Goal: Information Seeking & Learning: Learn about a topic

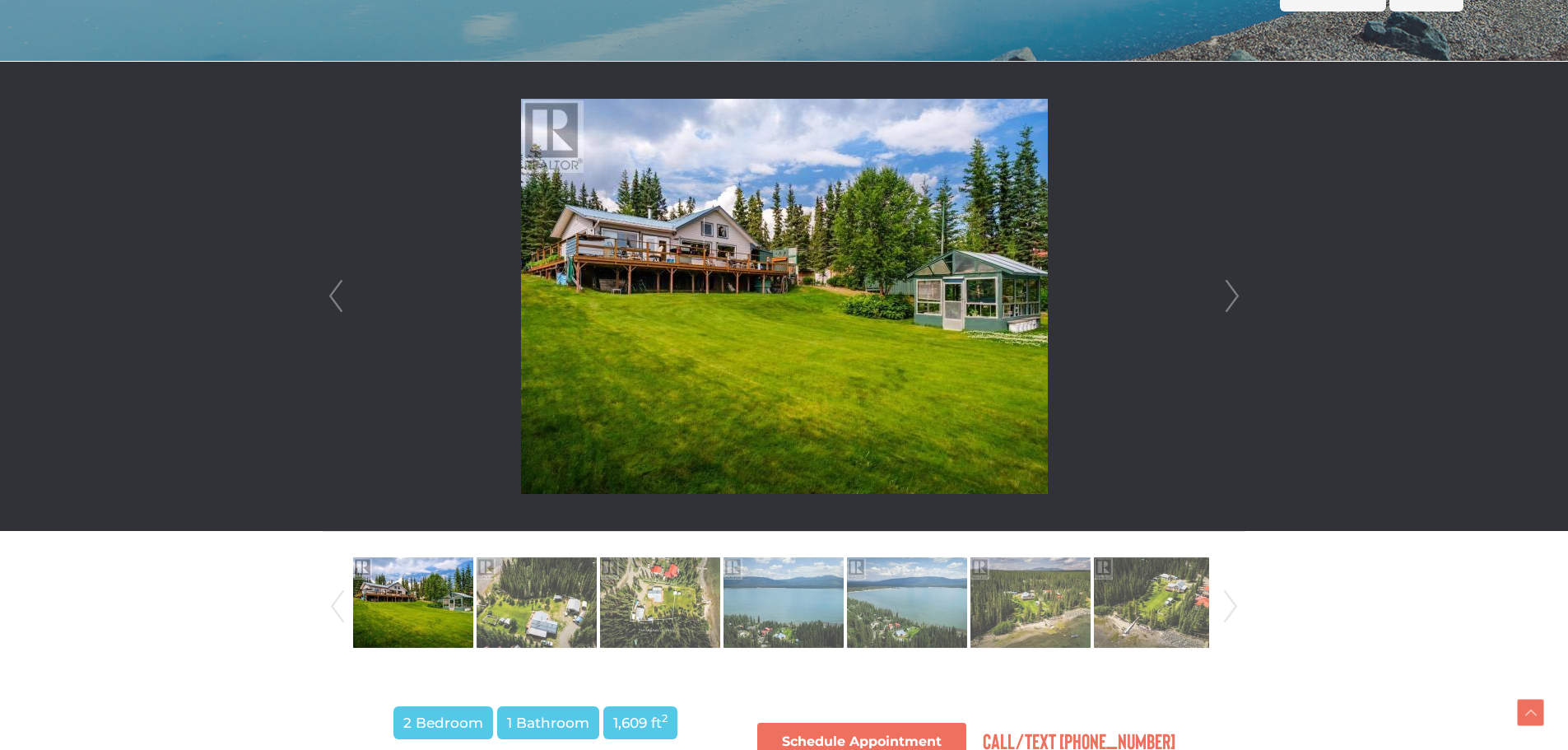
click at [1239, 300] on link "Next" at bounding box center [1232, 296] width 25 height 469
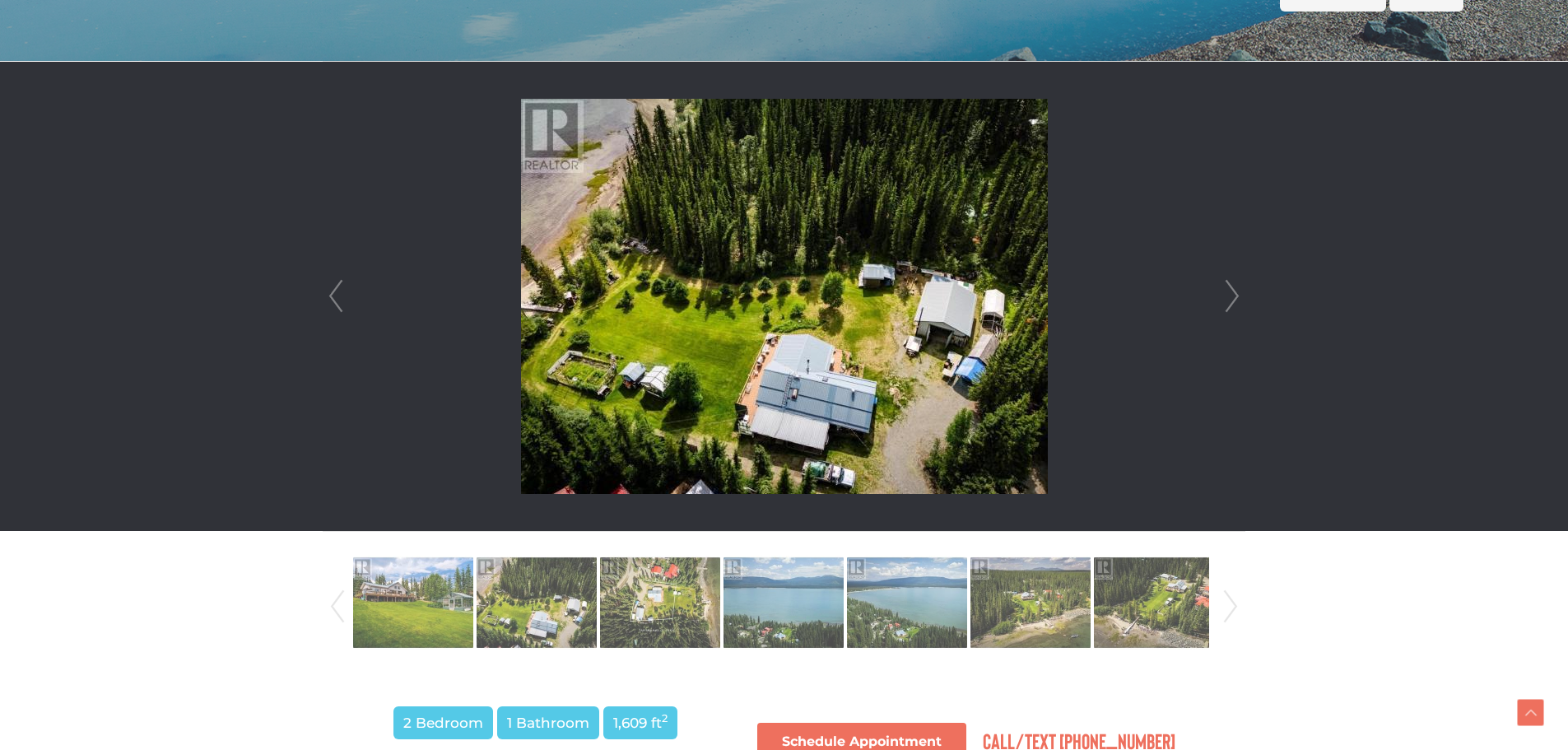
click at [1218, 279] on li at bounding box center [784, 296] width 921 height 469
click at [704, 625] on img at bounding box center [660, 602] width 120 height 94
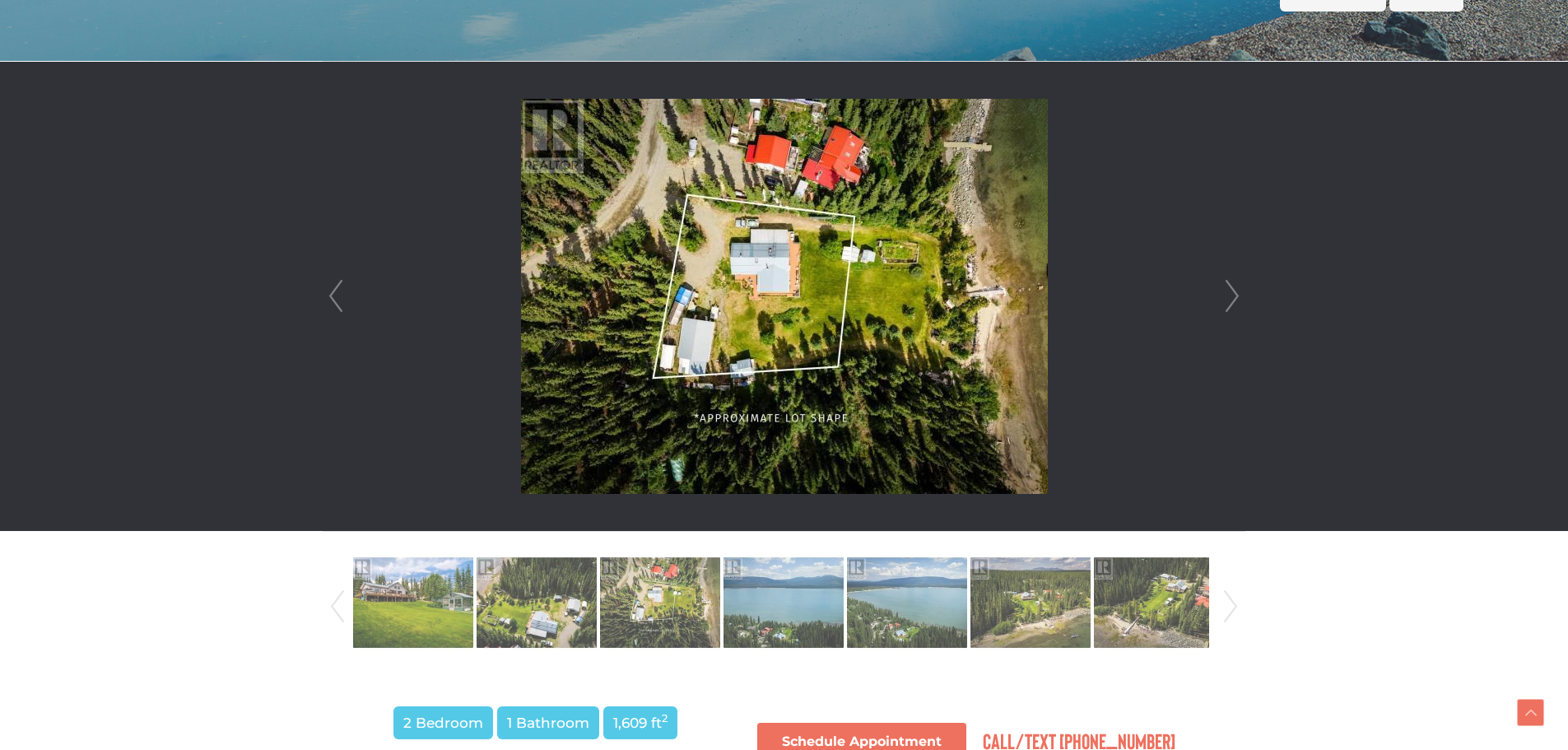
click at [760, 306] on img at bounding box center [784, 296] width 527 height 395
click at [1239, 298] on link "Next" at bounding box center [1232, 296] width 25 height 469
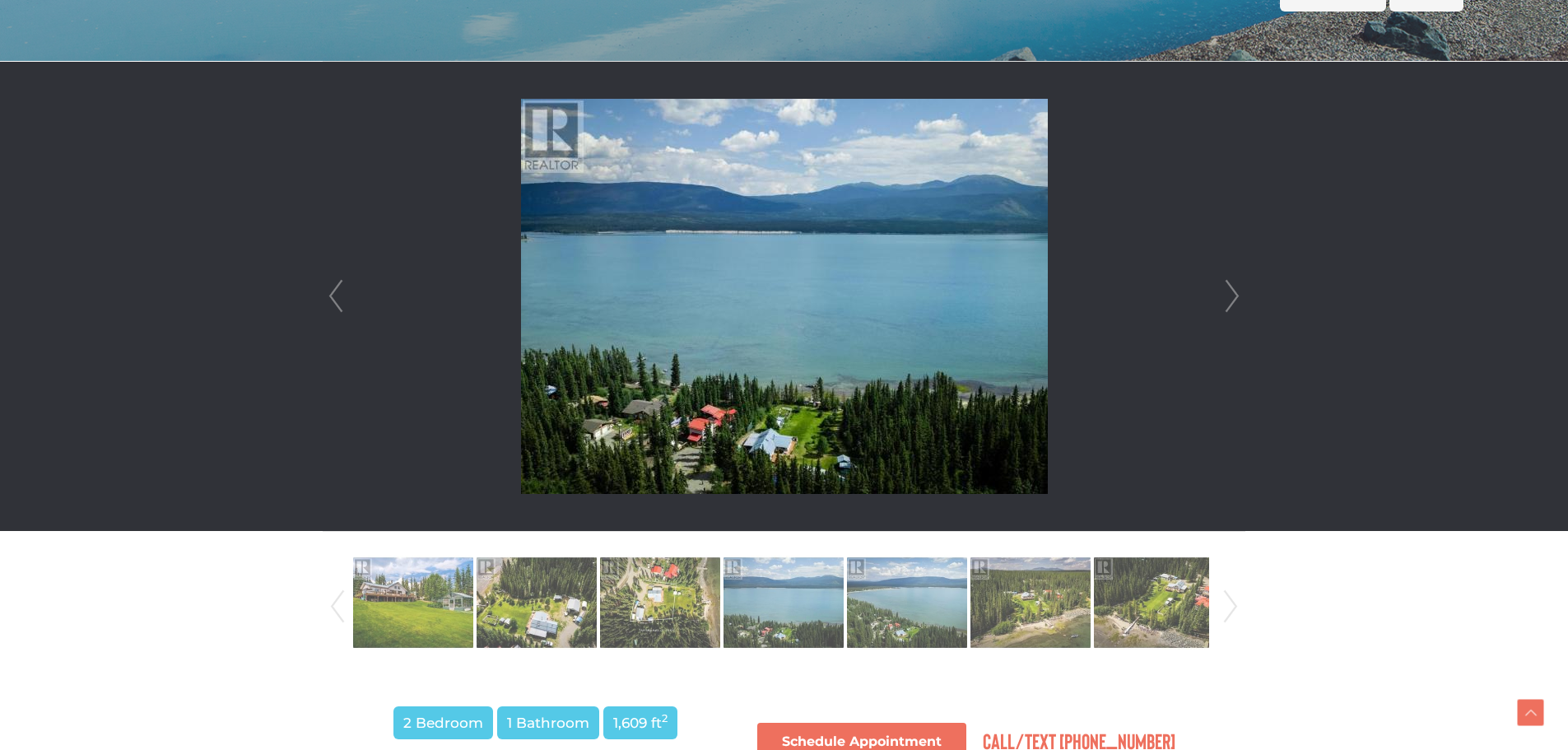
click at [1239, 298] on link "Next" at bounding box center [1232, 296] width 25 height 469
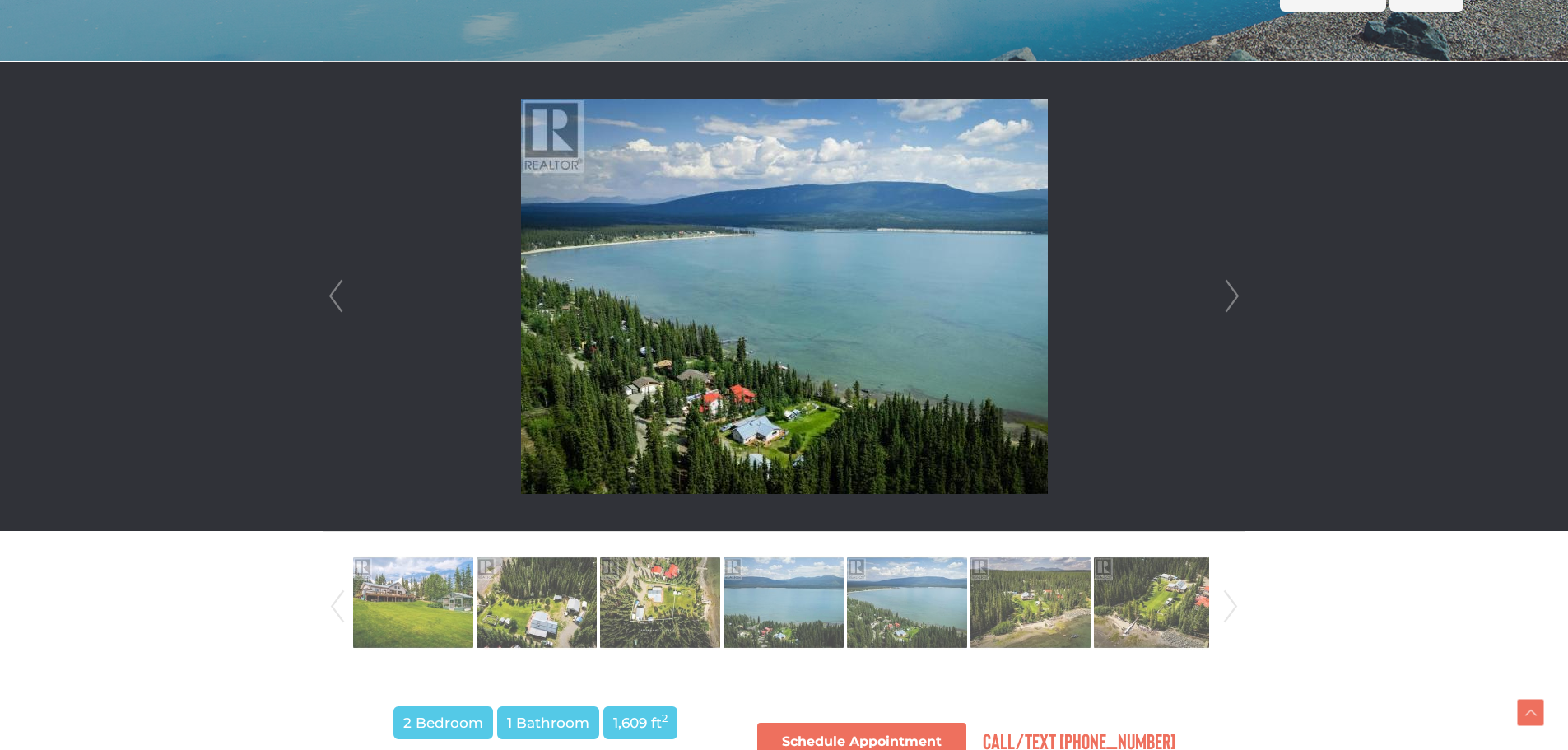
click at [1239, 298] on link "Next" at bounding box center [1232, 296] width 25 height 469
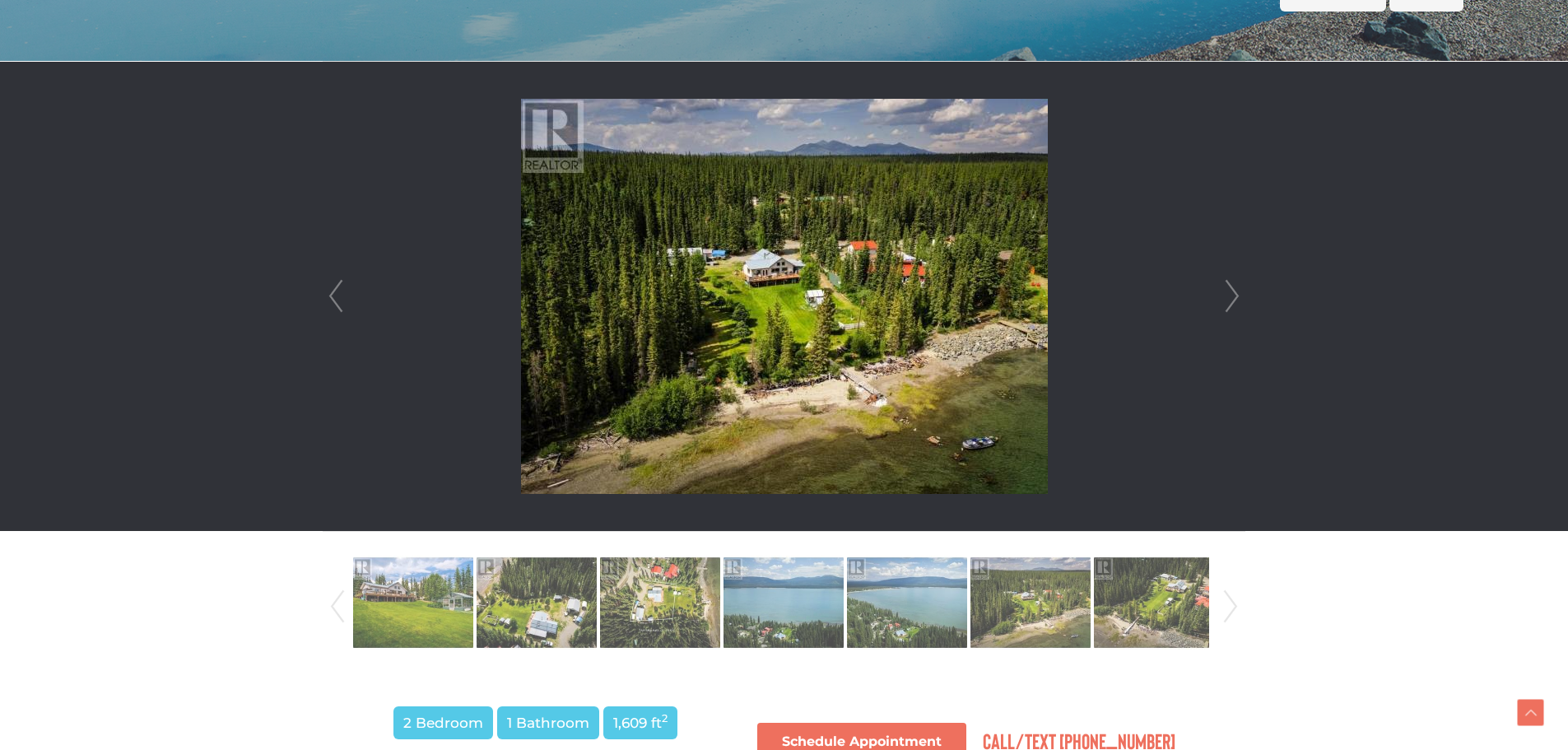
click at [1239, 298] on link "Next" at bounding box center [1232, 296] width 25 height 469
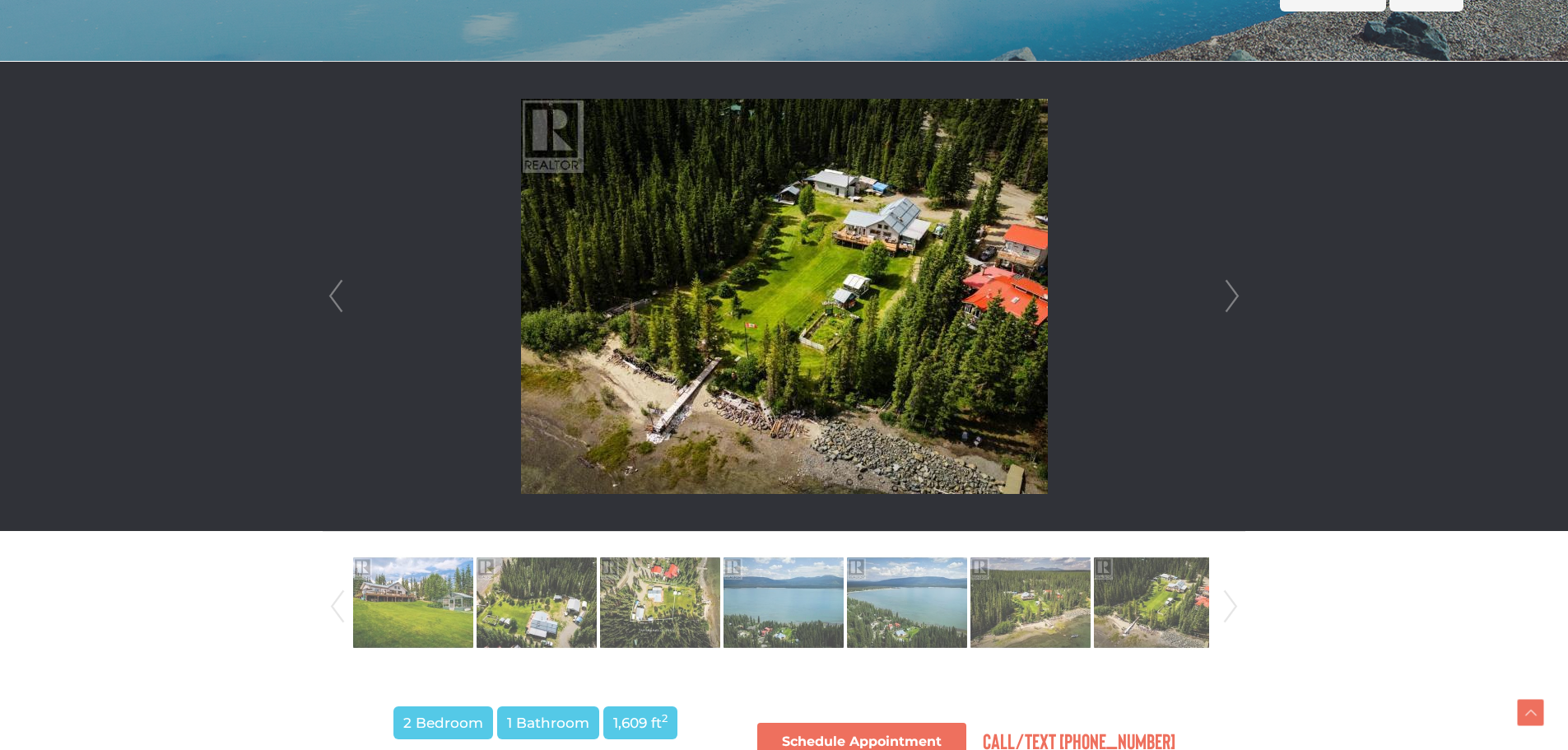
click at [1239, 298] on link "Next" at bounding box center [1232, 296] width 25 height 469
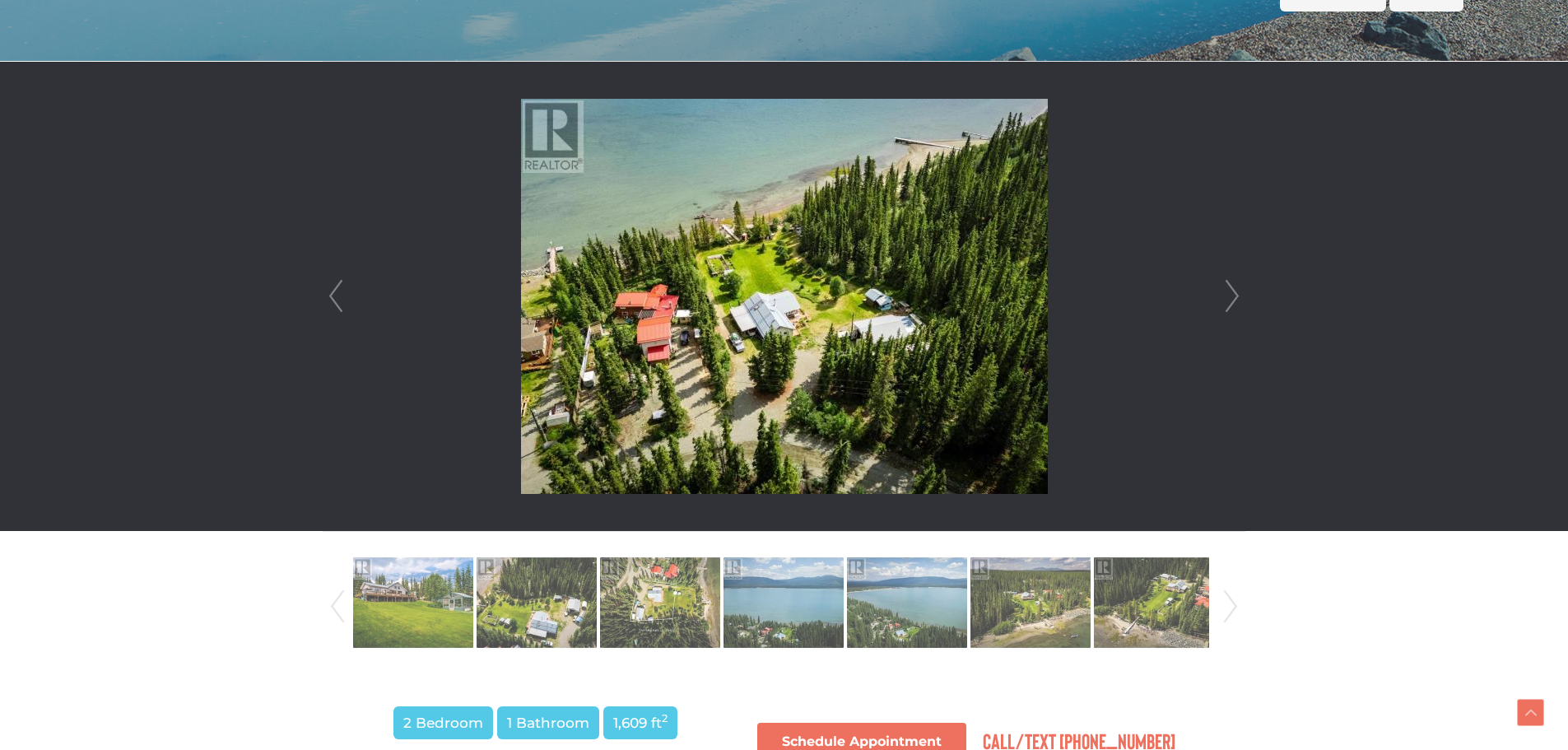
click at [1239, 298] on link "Next" at bounding box center [1232, 296] width 25 height 469
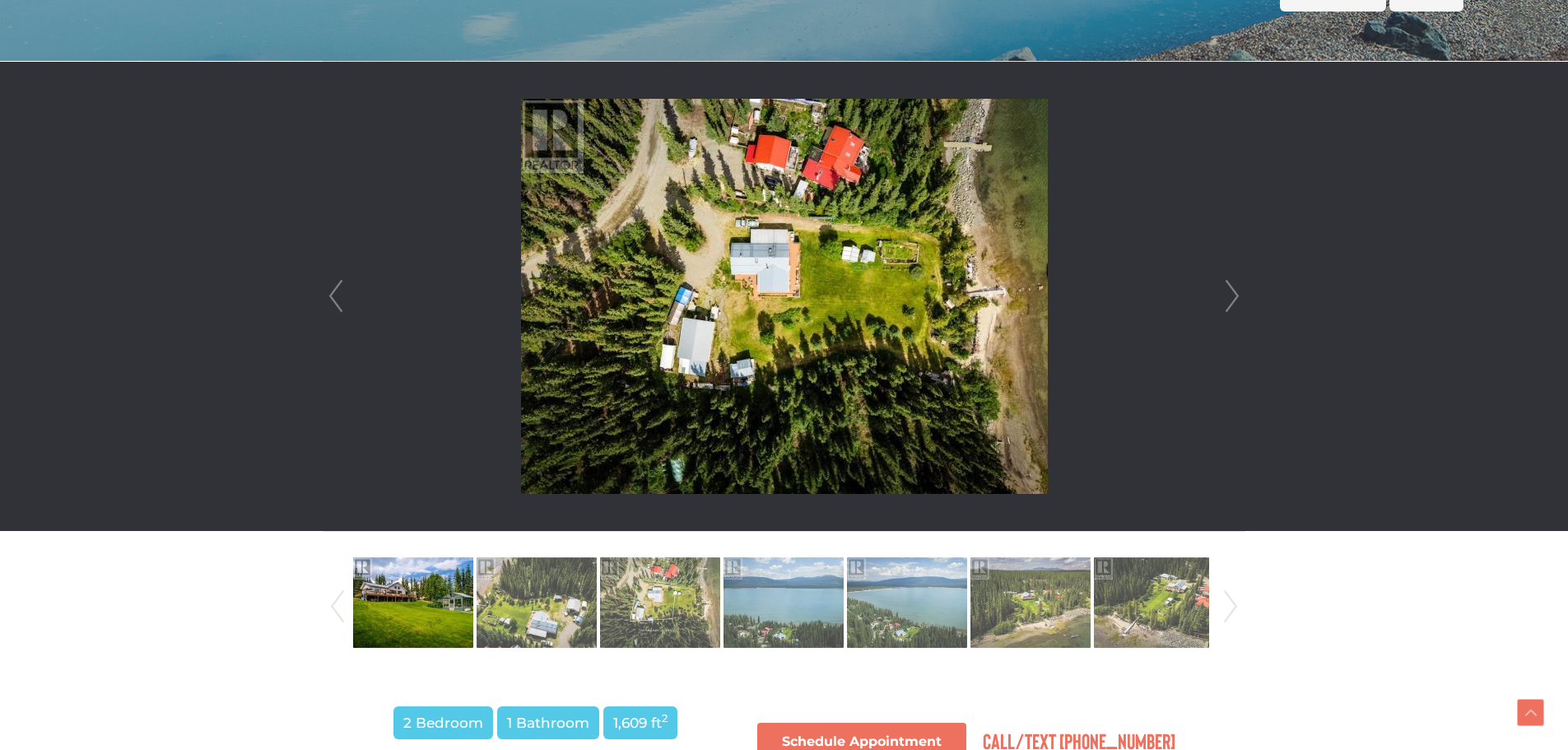
click at [1239, 298] on link "Next" at bounding box center [1232, 296] width 25 height 469
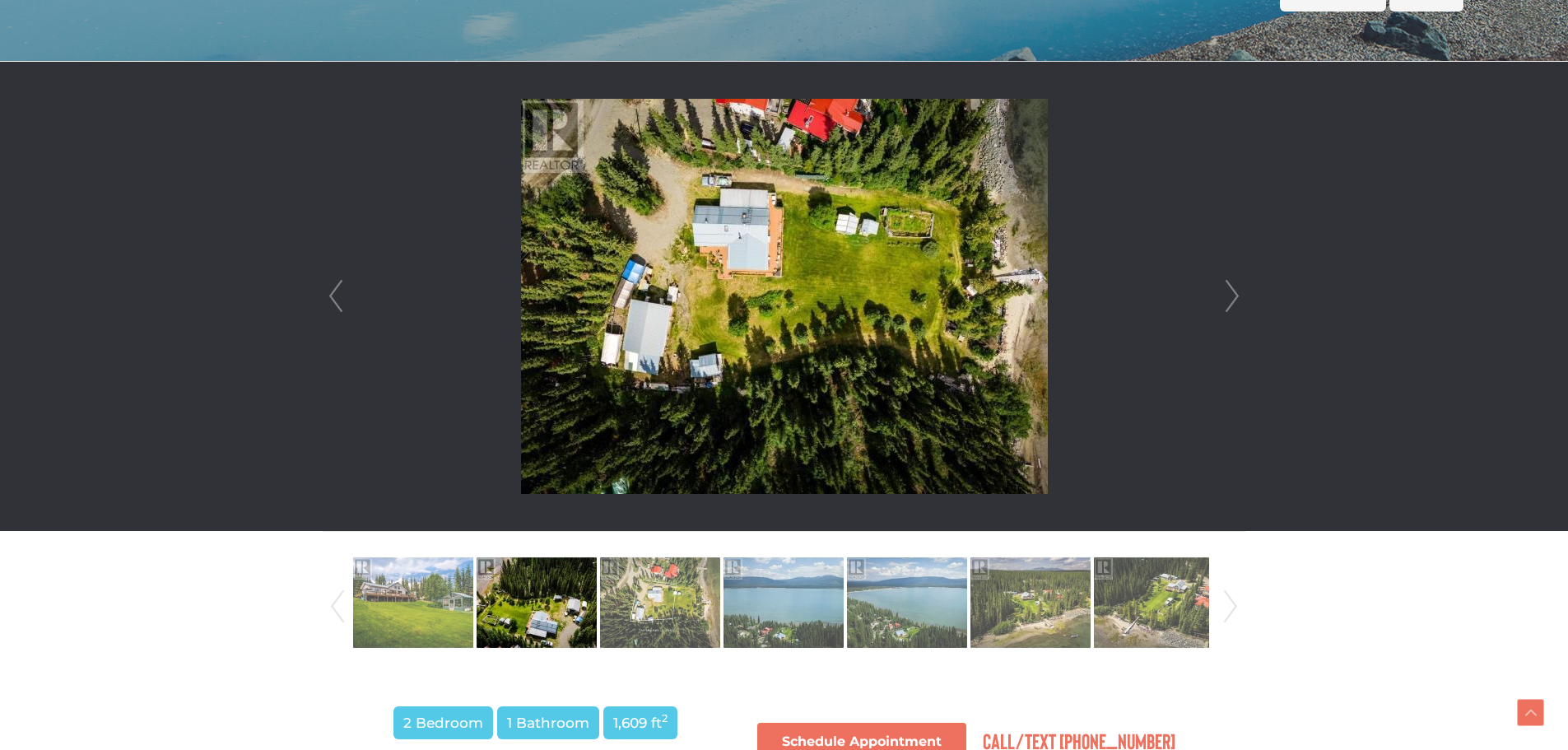
click at [1239, 298] on link "Next" at bounding box center [1232, 296] width 25 height 469
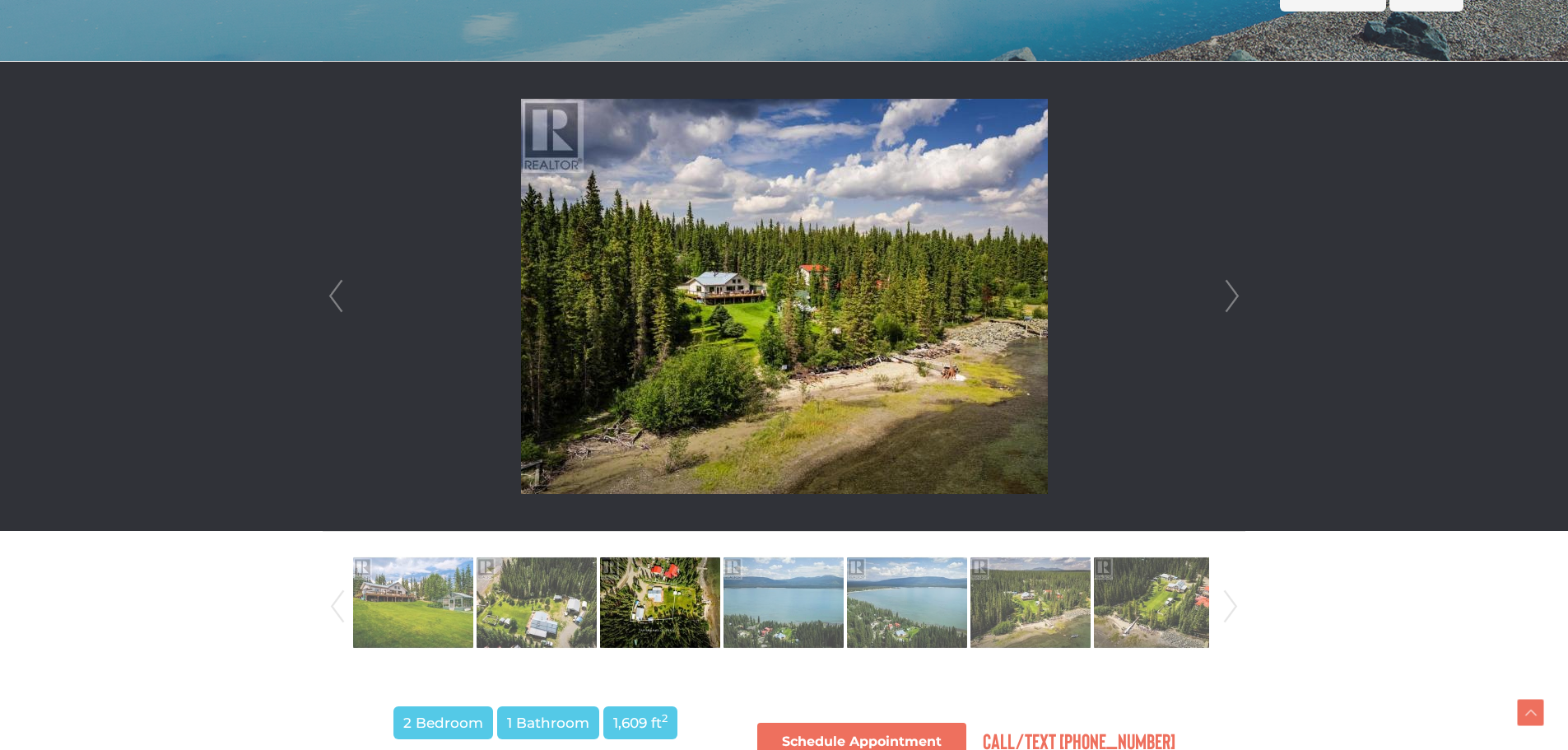
click at [1239, 298] on link "Next" at bounding box center [1232, 296] width 25 height 469
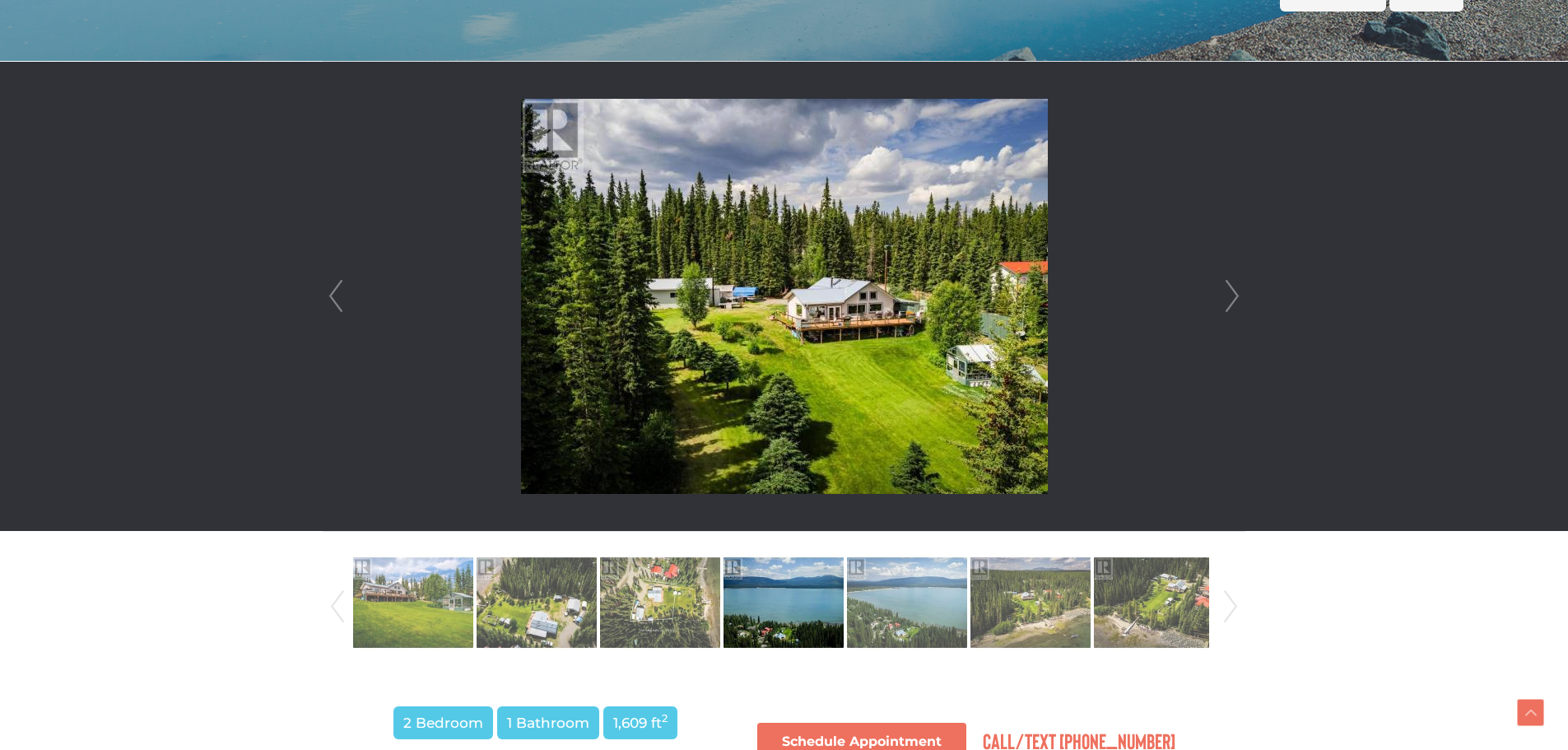
click at [1239, 298] on link "Next" at bounding box center [1232, 296] width 25 height 469
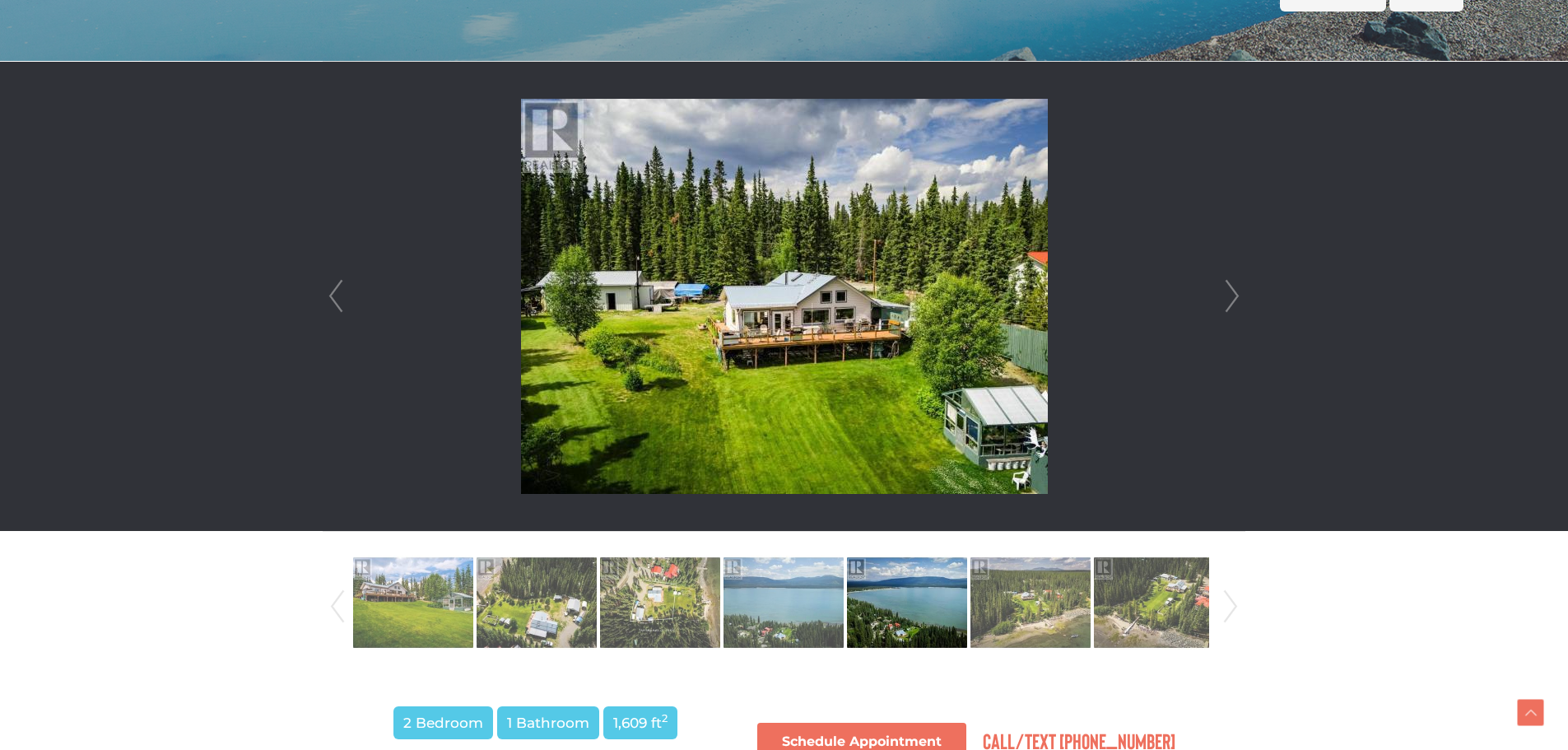
click at [1239, 298] on link "Next" at bounding box center [1232, 296] width 25 height 469
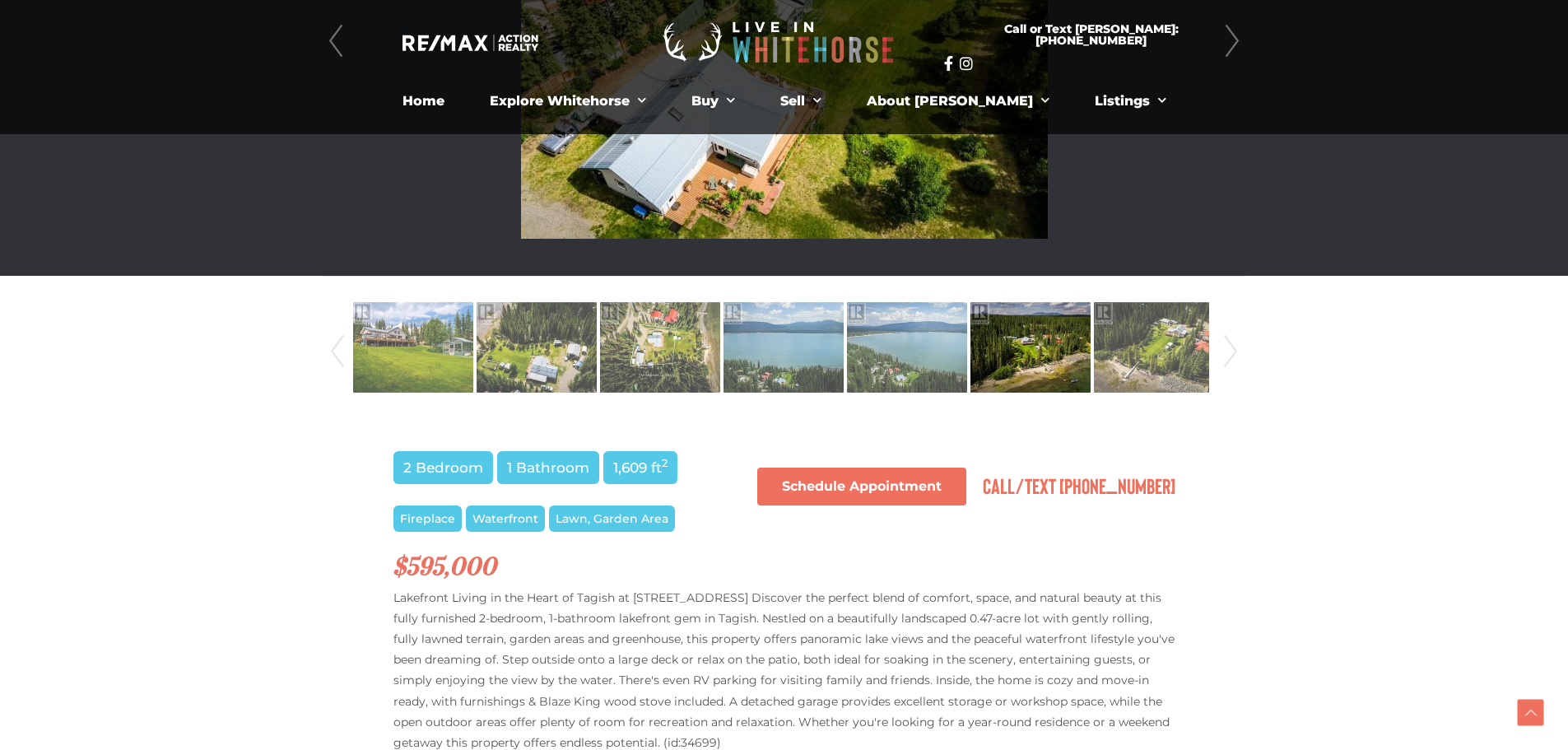
scroll to position [412, 0]
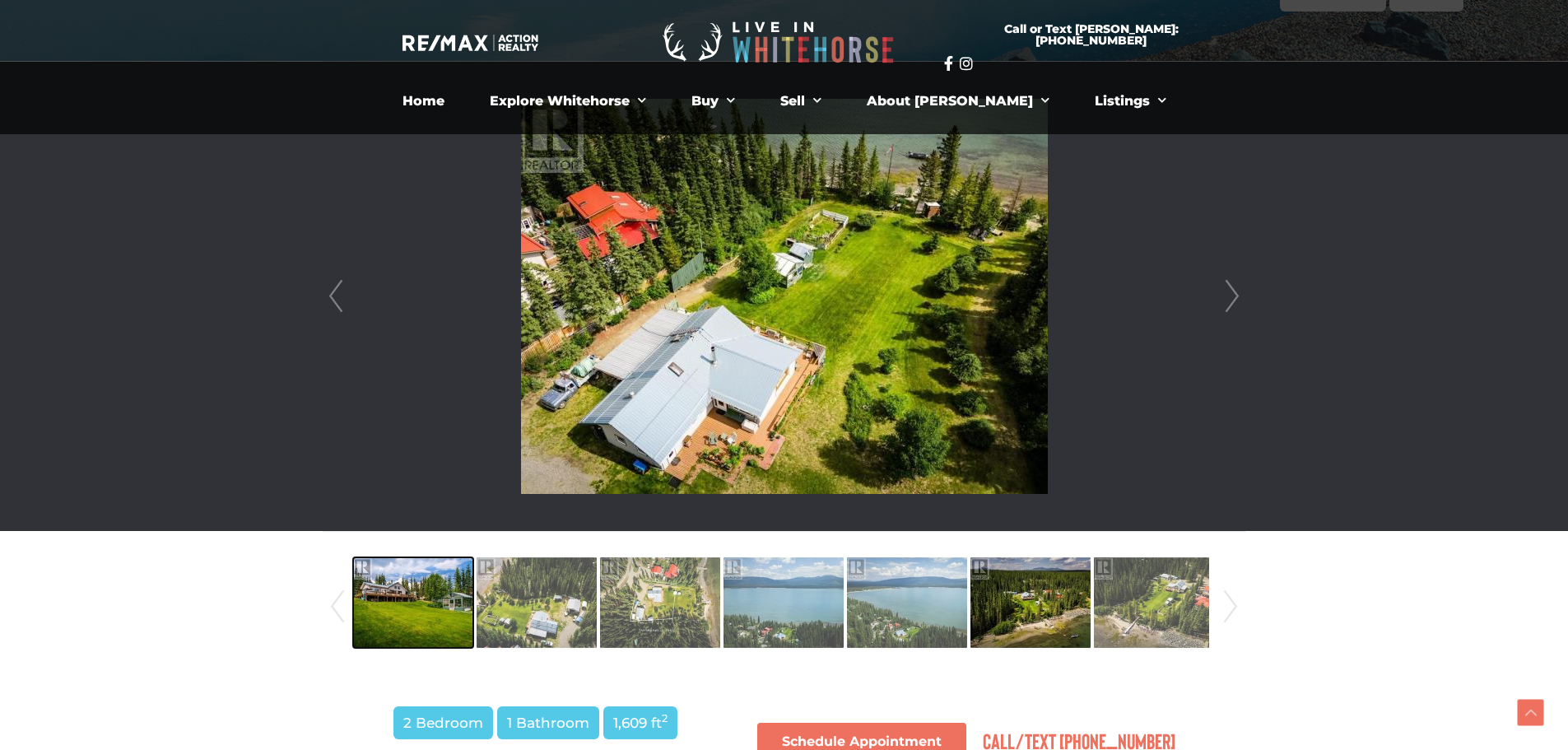
click at [440, 630] on img at bounding box center [414, 602] width 120 height 94
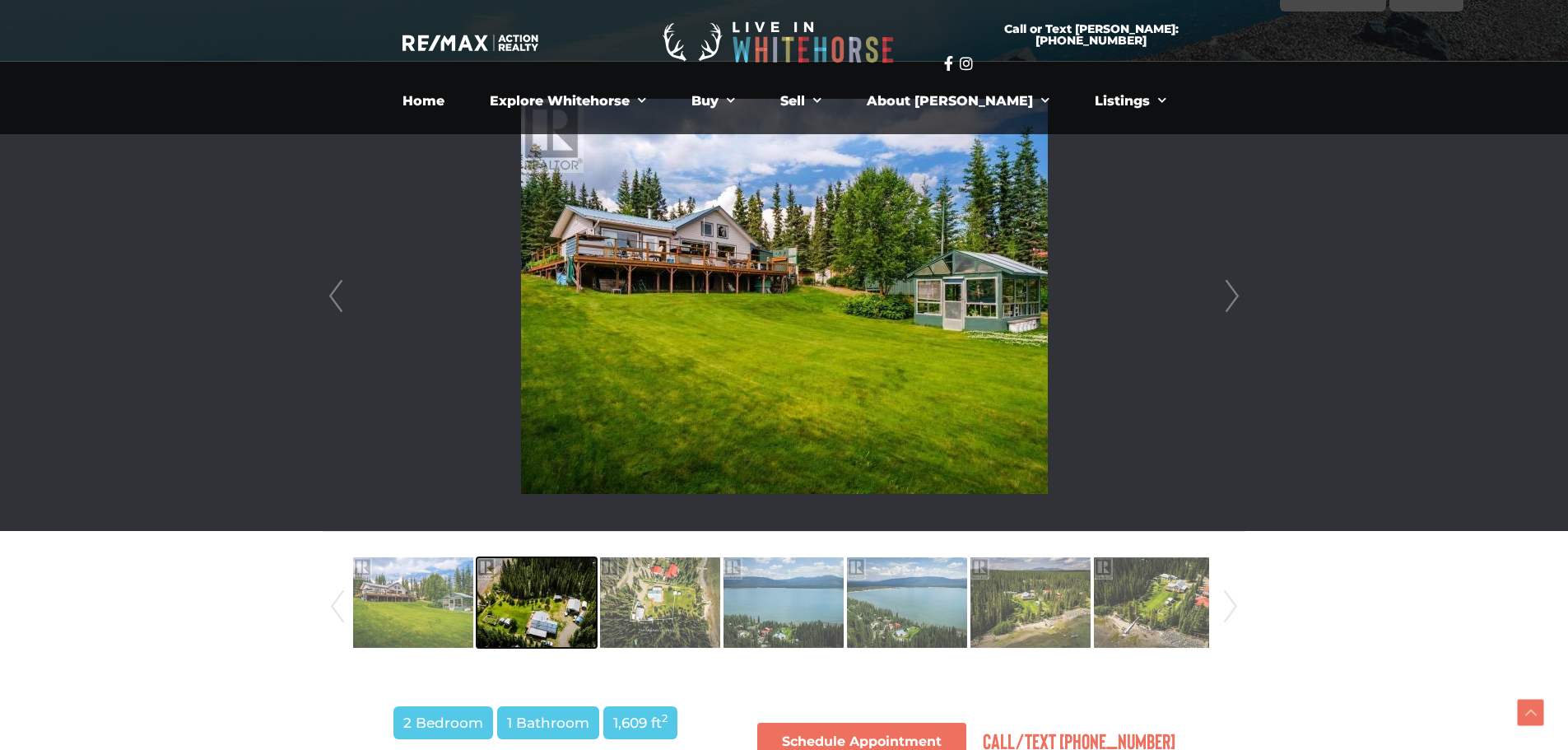
click at [494, 604] on img at bounding box center [537, 602] width 120 height 94
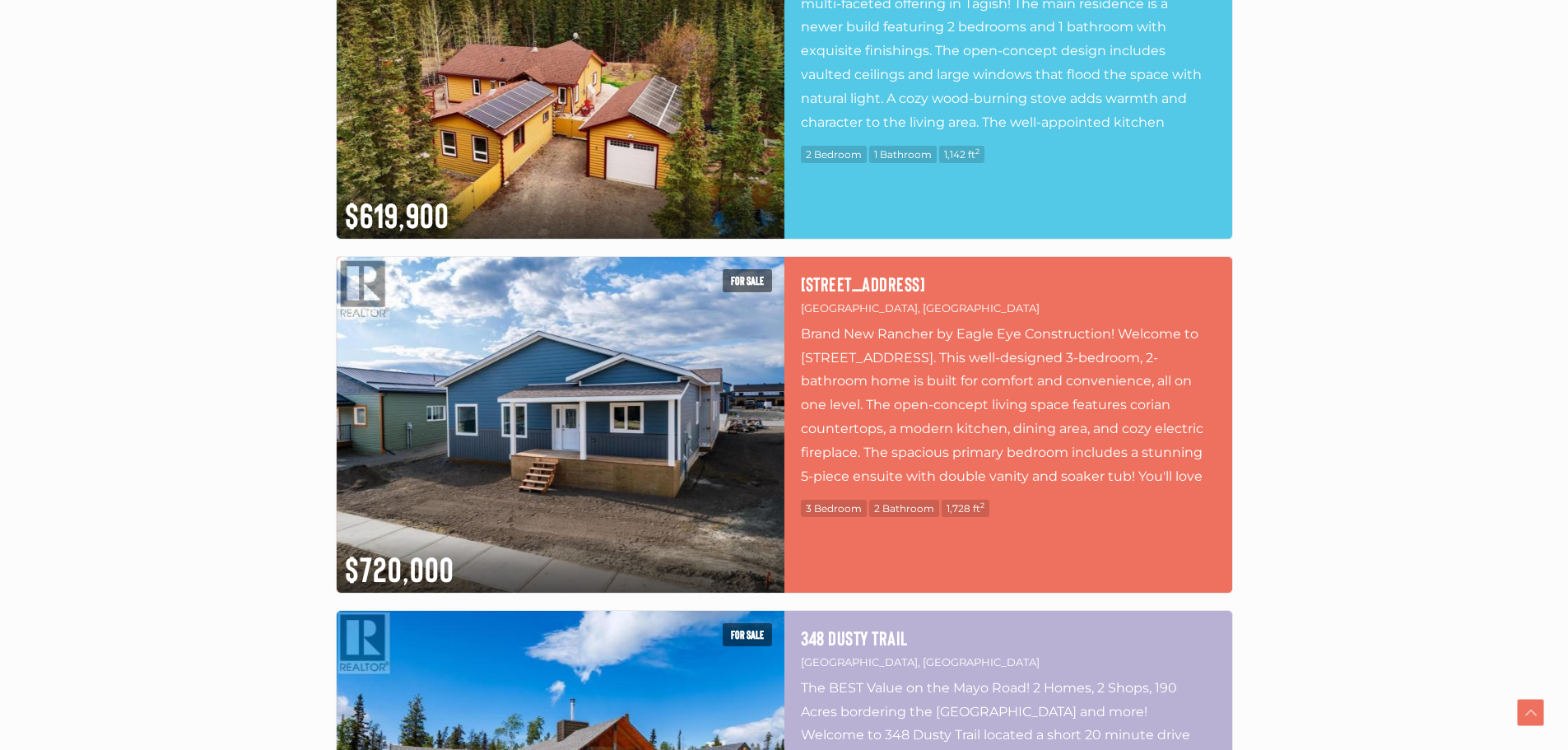
scroll to position [7164, 0]
